Goal: Information Seeking & Learning: Check status

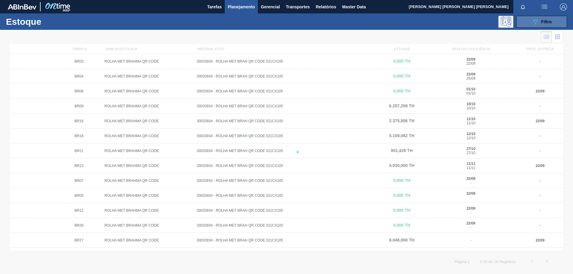
click at [539, 27] on button "089F7B8B-B2A5-4AFE-B5C0-19BA573D28AC Filtro" at bounding box center [541, 22] width 51 height 12
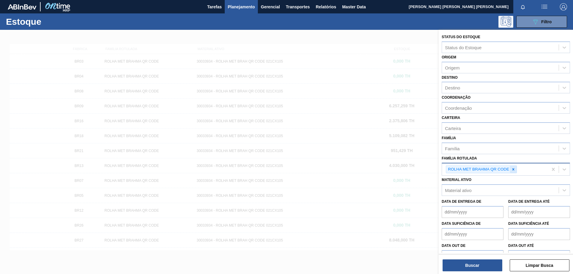
click at [515, 169] on icon at bounding box center [513, 169] width 4 height 4
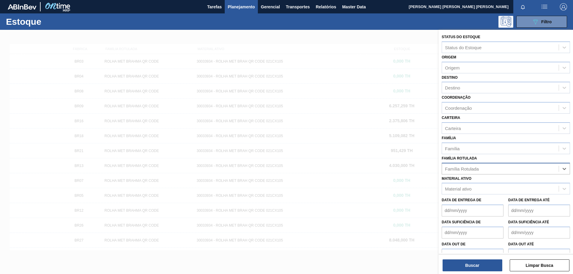
paste Rotulada "AROMA CARAMBOLA GIN TONIC"
type Rotulada "AROMA CARAMBOLA GIN TONIC"
drag, startPoint x: 519, startPoint y: 168, endPoint x: 445, endPoint y: 169, distance: 74.0
click at [445, 169] on div "Família Rotulada" at bounding box center [500, 168] width 117 height 9
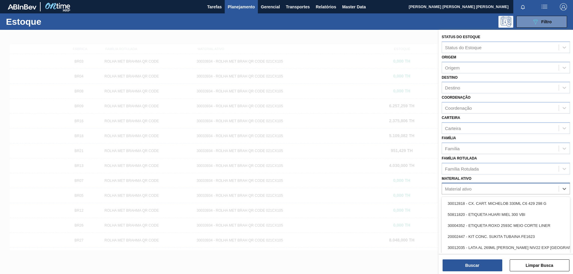
click at [466, 183] on div "Material ativo" at bounding box center [505, 189] width 128 height 12
paste ativo "AROMA CARAMBOLA GIN TONIC"
type ativo "AROMA CARAMBOLA GIN TONIC"
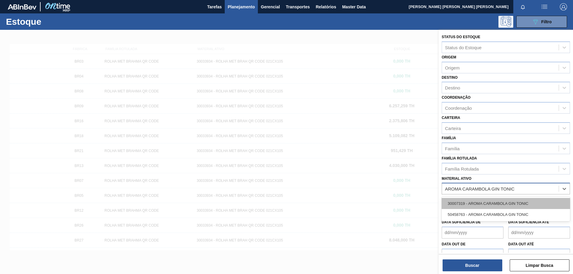
click at [485, 205] on div "30007319 - AROMA CARAMBOLA GIN TONIC" at bounding box center [505, 203] width 128 height 11
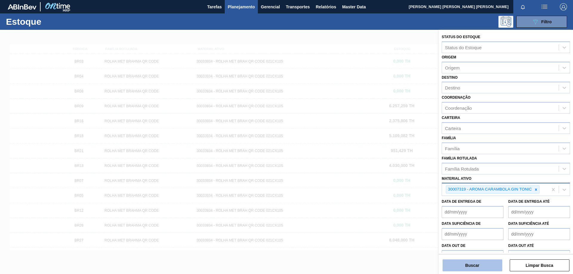
click at [486, 266] on button "Buscar" at bounding box center [472, 265] width 60 height 12
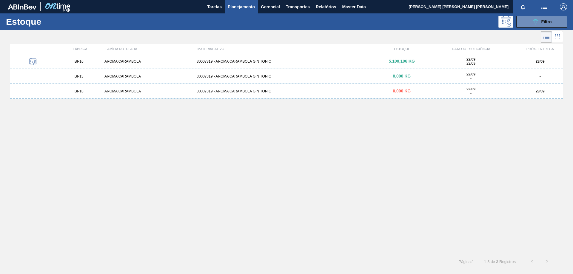
click at [265, 61] on div "30007319 - AROMA CARAMBOLA GIN TONIC" at bounding box center [286, 61] width 184 height 4
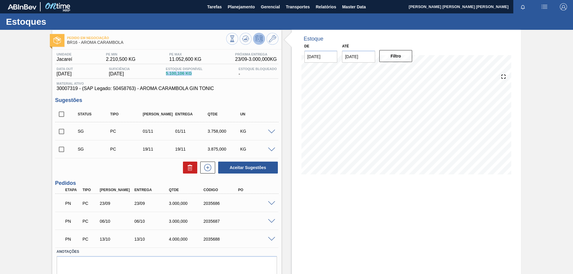
drag, startPoint x: 167, startPoint y: 74, endPoint x: 200, endPoint y: 74, distance: 33.7
click at [200, 74] on div "Data out 22/09/2025 Suficiência 22/09/2025 Estoque Disponível 5.100,106 KG Esto…" at bounding box center [166, 73] width 223 height 12
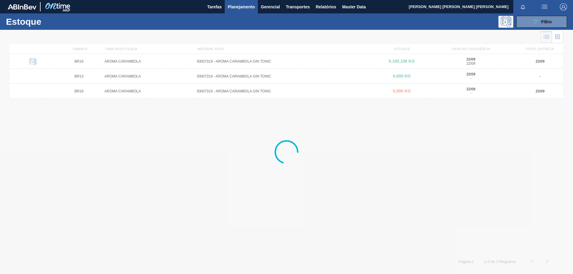
click at [246, 91] on div at bounding box center [286, 152] width 573 height 244
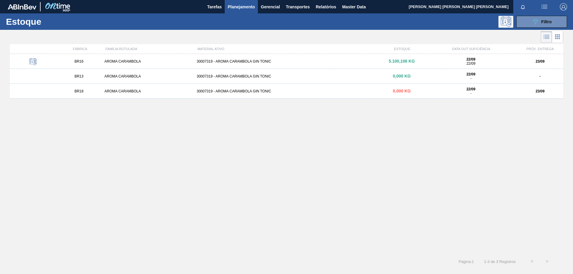
click at [247, 89] on div "30007319 - AROMA CARAMBOLA GIN TONIC" at bounding box center [286, 91] width 184 height 4
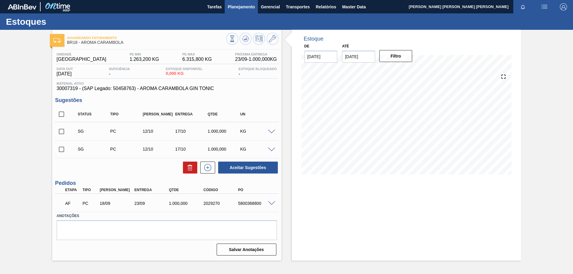
click at [242, 7] on span "Planejamento" at bounding box center [241, 6] width 27 height 7
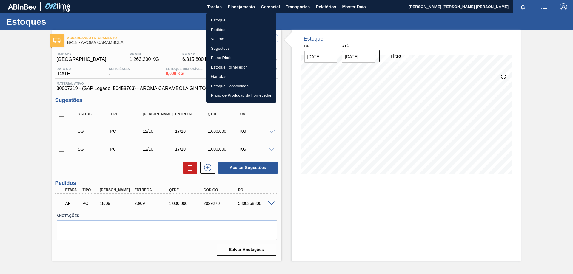
click at [219, 20] on li "Estoque" at bounding box center [241, 21] width 70 height 10
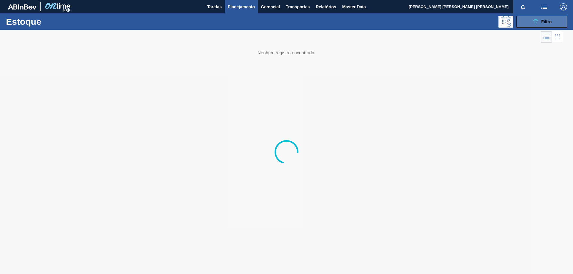
click at [561, 24] on button "089F7B8B-B2A5-4AFE-B5C0-19BA573D28AC Filtro" at bounding box center [541, 22] width 51 height 12
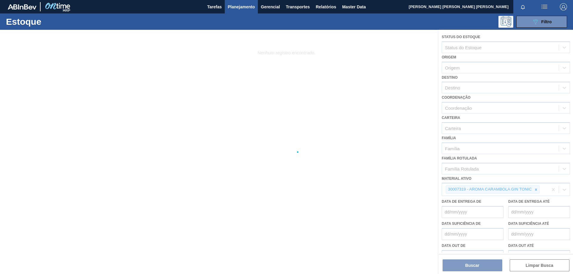
click at [536, 190] on div at bounding box center [286, 152] width 573 height 244
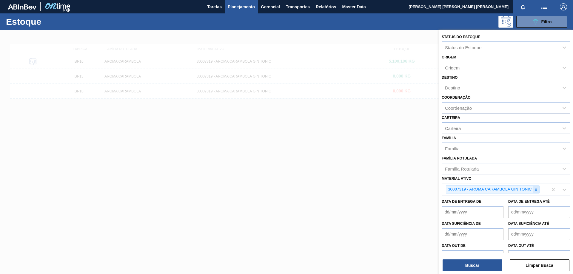
click at [537, 192] on div at bounding box center [535, 189] width 7 height 7
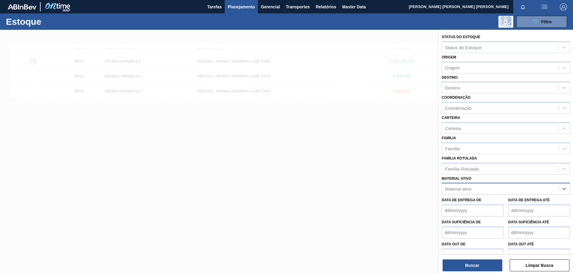
paste ativo "AROMA LEMON LIME FLAVOUR"
type ativo "AROMA LEMON LIME FLAVOUR"
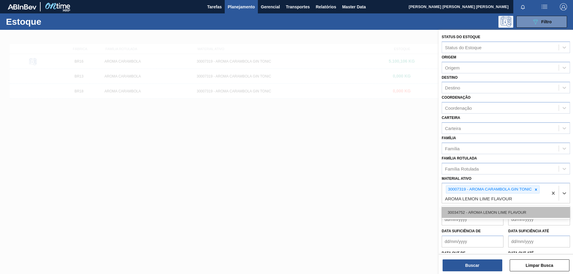
click at [501, 212] on div "30034752 - AROMA LEMON LIME FLAVOUR" at bounding box center [505, 212] width 128 height 11
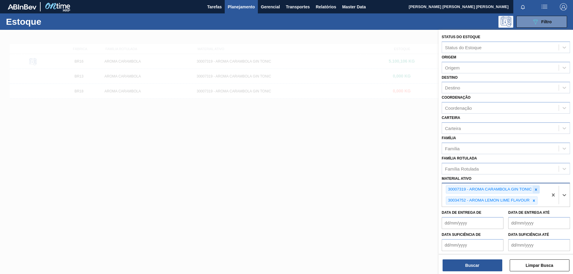
click at [536, 189] on icon at bounding box center [536, 190] width 4 height 4
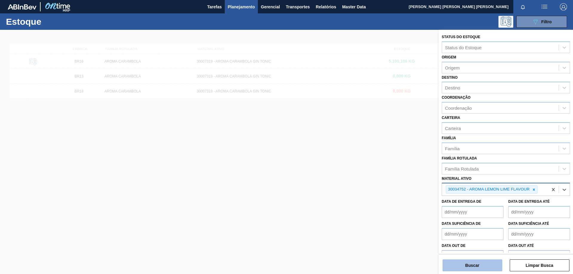
click at [480, 261] on button "Buscar" at bounding box center [472, 265] width 60 height 12
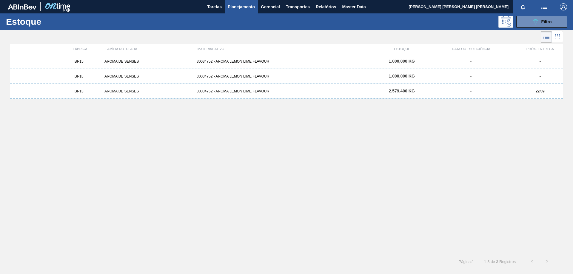
click at [126, 75] on div "AROMA DE SENSES" at bounding box center [148, 76] width 92 height 4
